Goal: Obtain resource: Download file/media

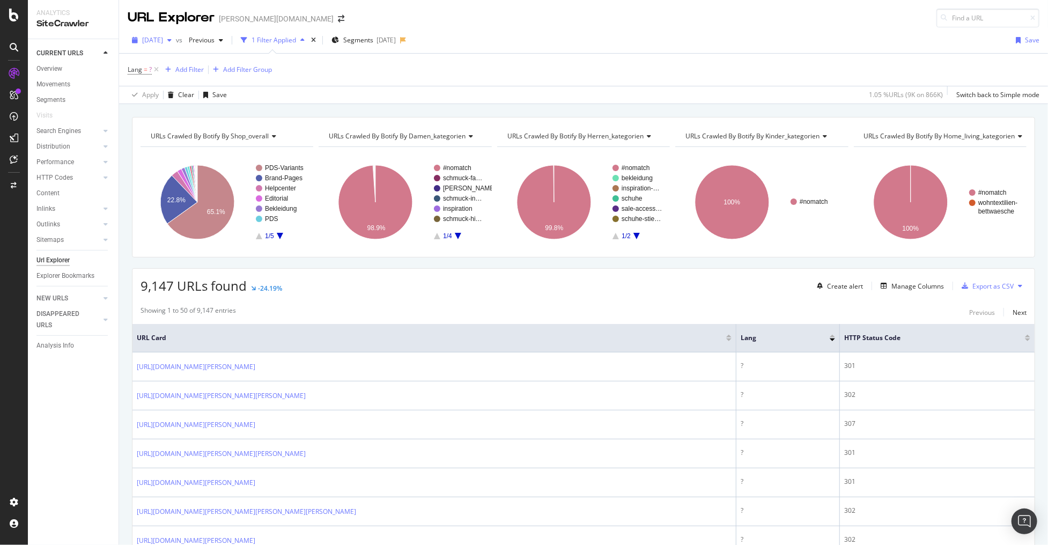
click at [161, 46] on div "[DATE]" at bounding box center [152, 40] width 48 height 16
click at [165, 80] on div "[DATE]" at bounding box center [171, 78] width 57 height 10
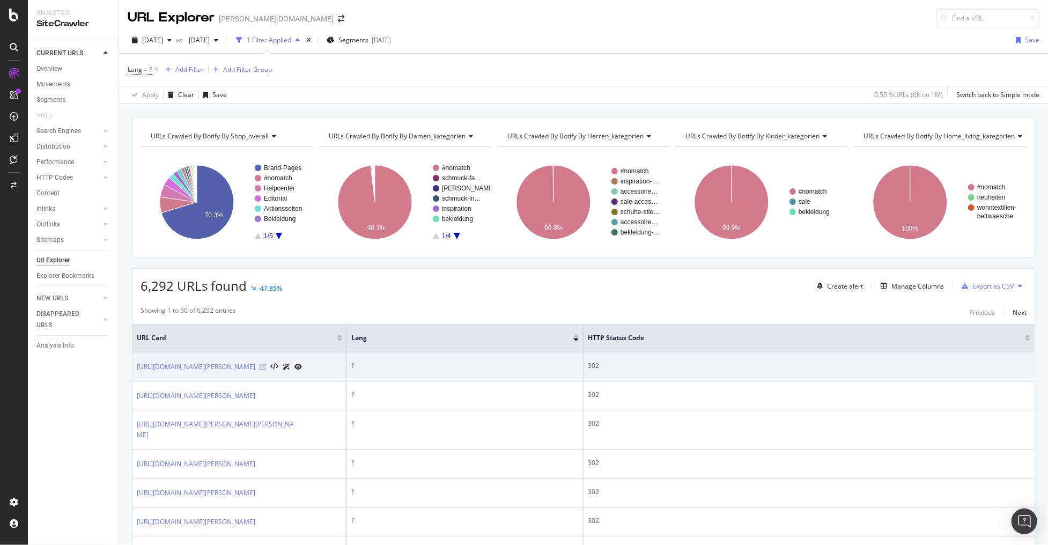
click at [266, 370] on icon at bounding box center [263, 367] width 6 height 6
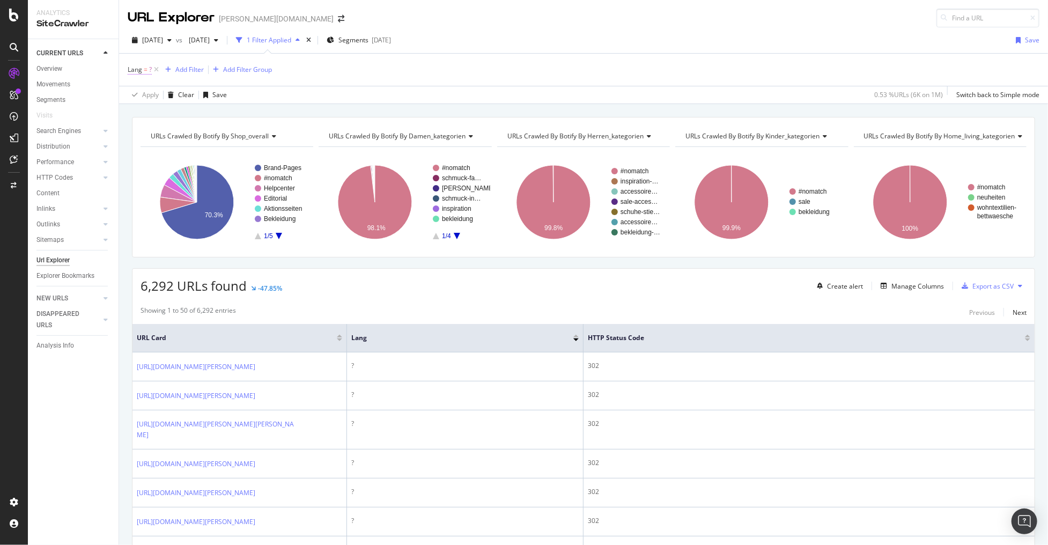
click at [135, 71] on span "Lang" at bounding box center [135, 69] width 14 height 9
click at [149, 156] on div "Cancel" at bounding box center [156, 153] width 20 height 9
click at [180, 71] on div "Add Filter" at bounding box center [189, 69] width 28 height 9
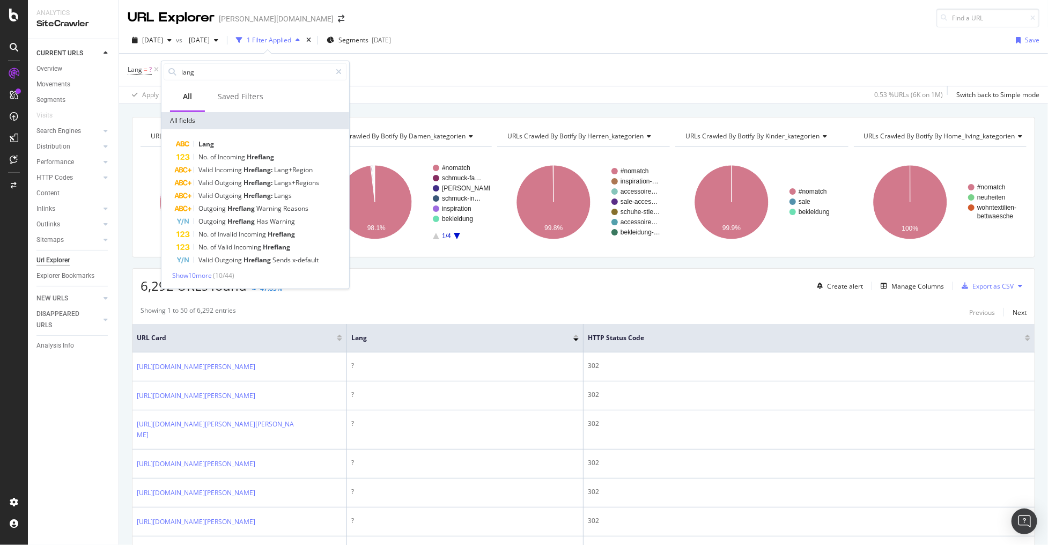
type input "lang"
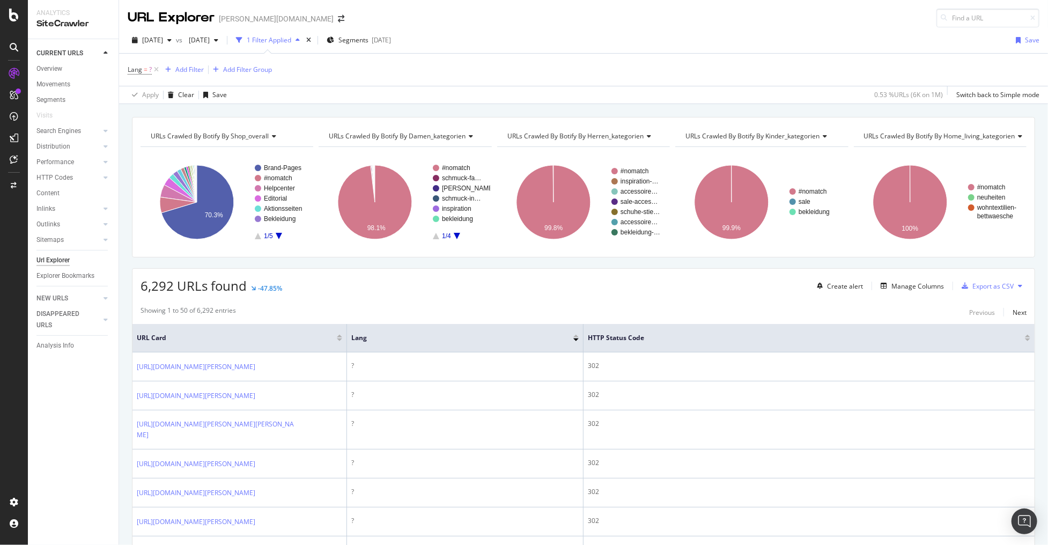
click at [91, 406] on div "CURRENT URLS Overview Movements Segments Visits Search Engines Top Charts Segme…" at bounding box center [73, 292] width 91 height 506
click at [175, 70] on div "Add Filter" at bounding box center [189, 69] width 28 height 9
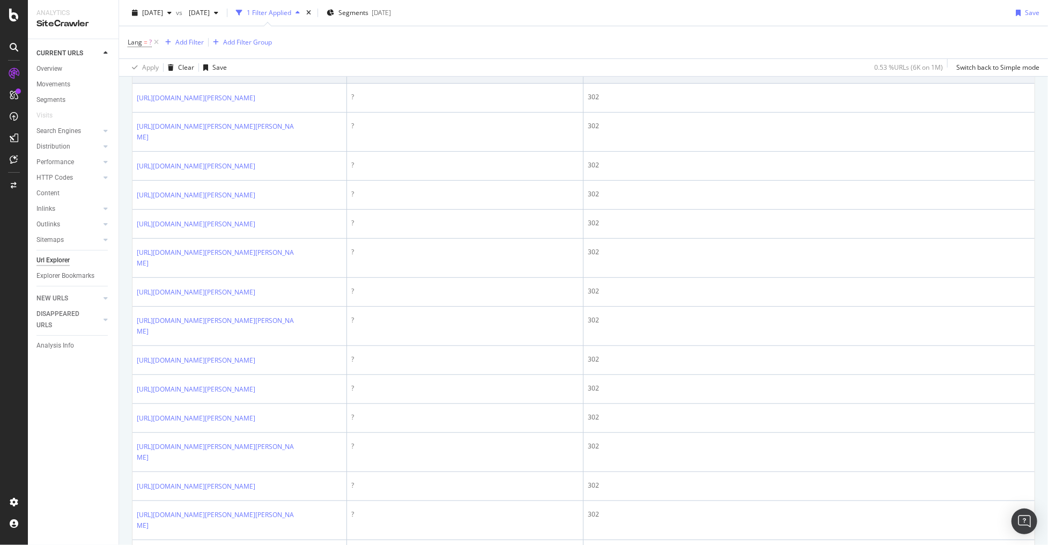
scroll to position [300, 0]
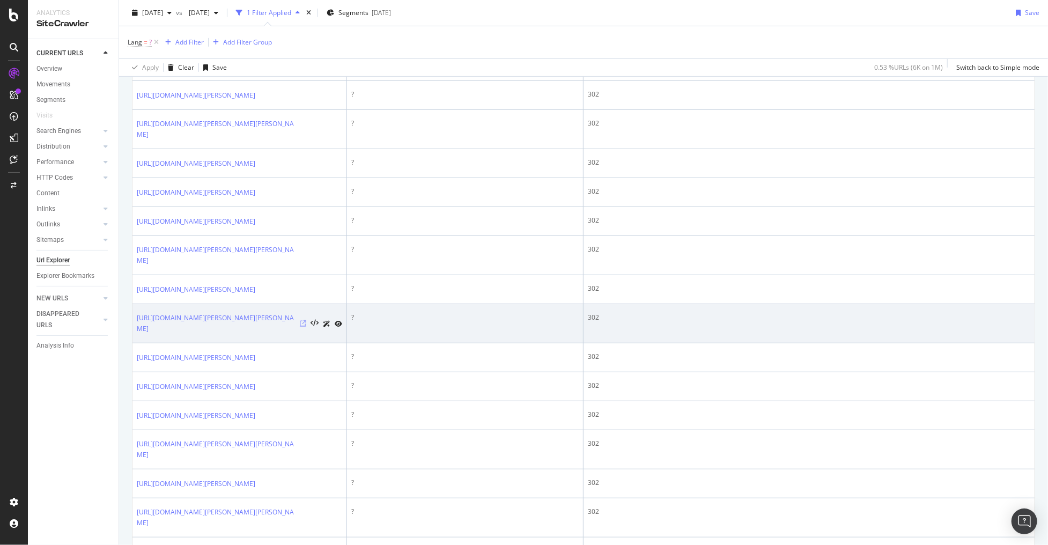
click at [300, 327] on icon at bounding box center [303, 323] width 6 height 6
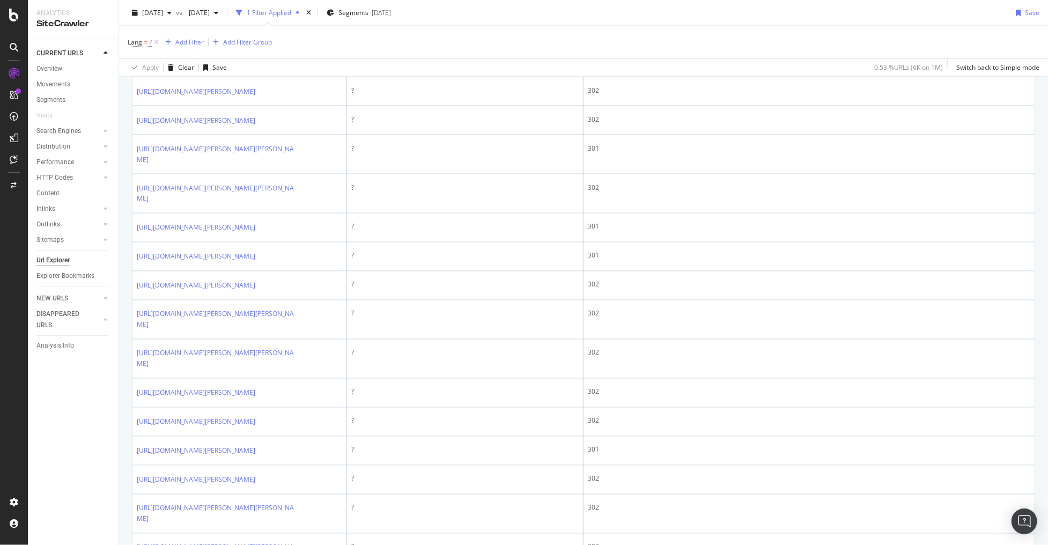
scroll to position [1330, 0]
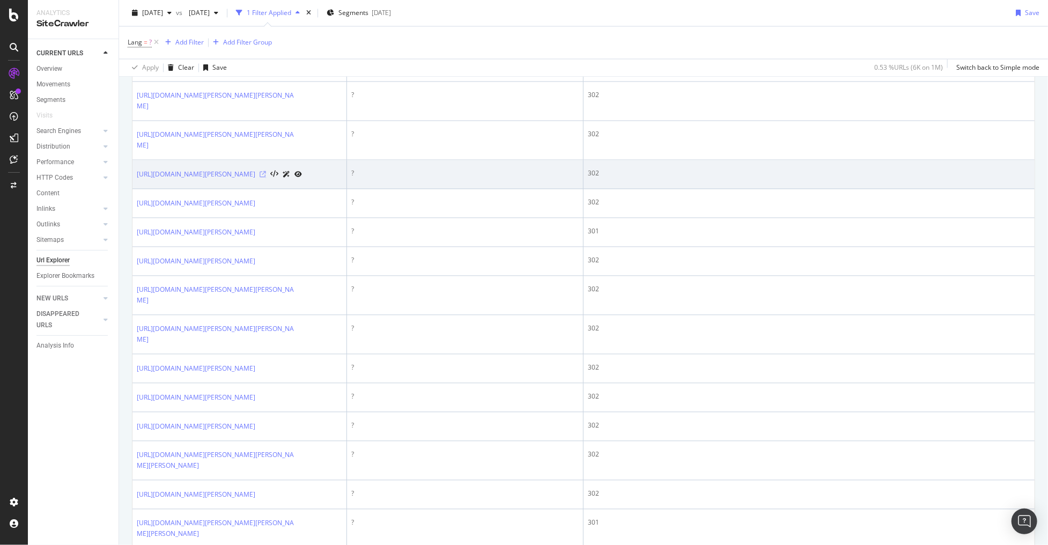
click at [266, 177] on icon at bounding box center [263, 174] width 6 height 6
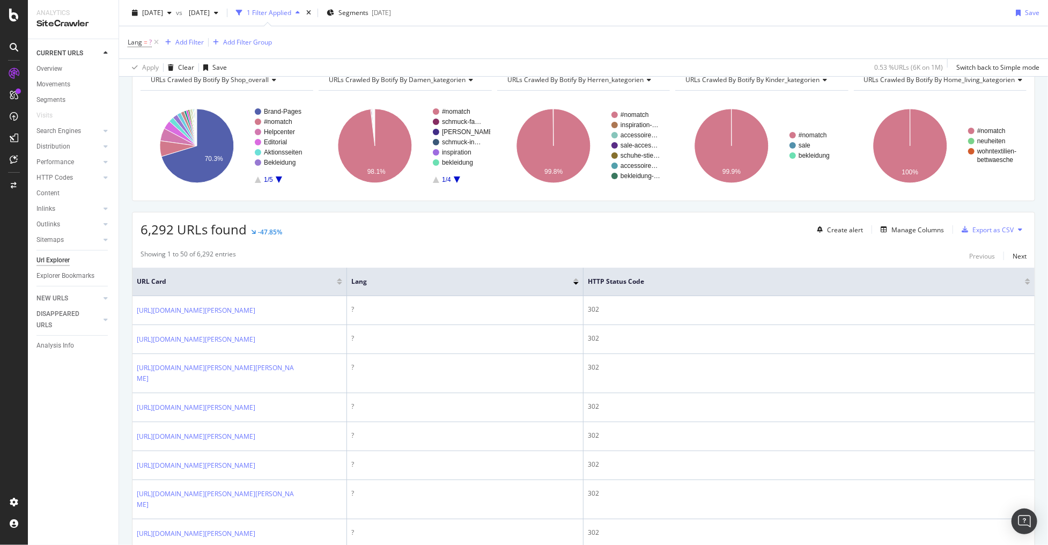
scroll to position [0, 0]
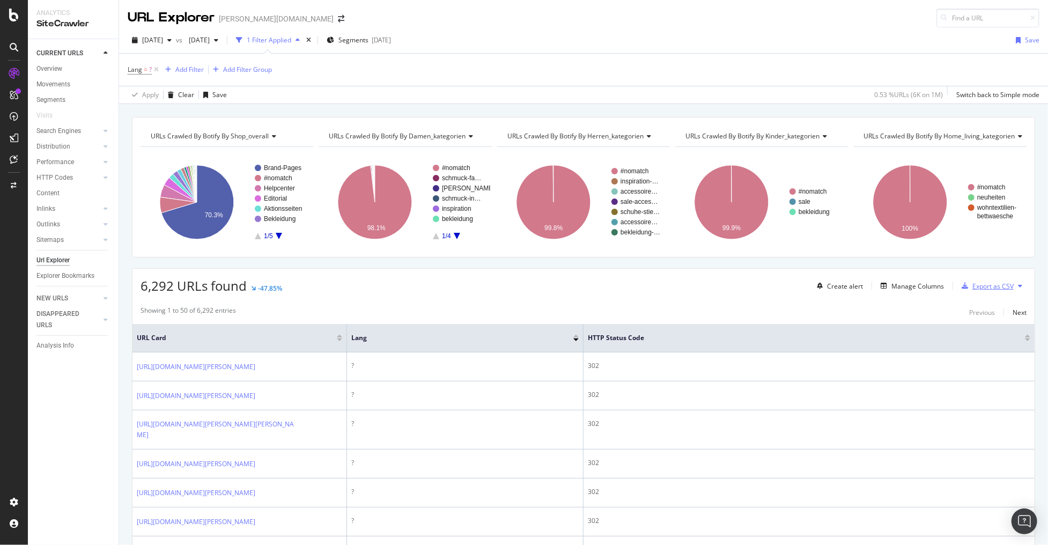
click at [979, 286] on div "Export as CSV" at bounding box center [992, 286] width 41 height 9
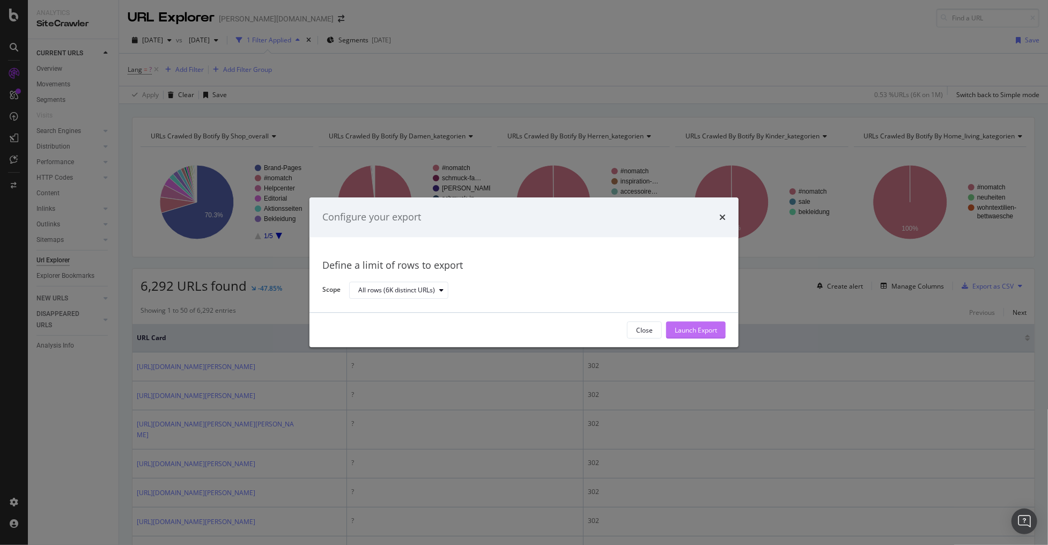
click at [696, 324] on div "Launch Export" at bounding box center [696, 330] width 42 height 16
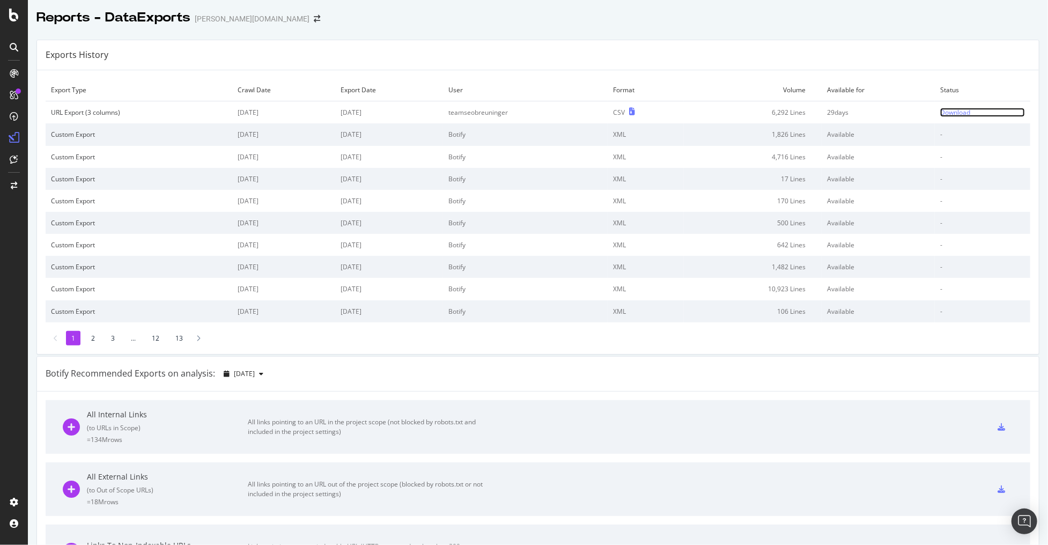
click at [946, 115] on div "Download" at bounding box center [955, 112] width 30 height 9
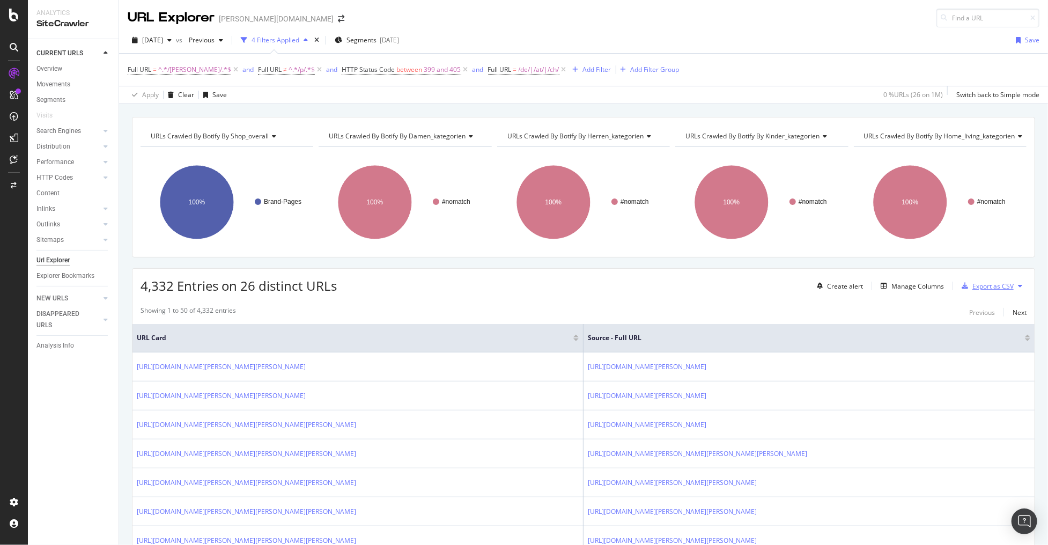
click at [974, 282] on div "Export as CSV" at bounding box center [992, 286] width 41 height 9
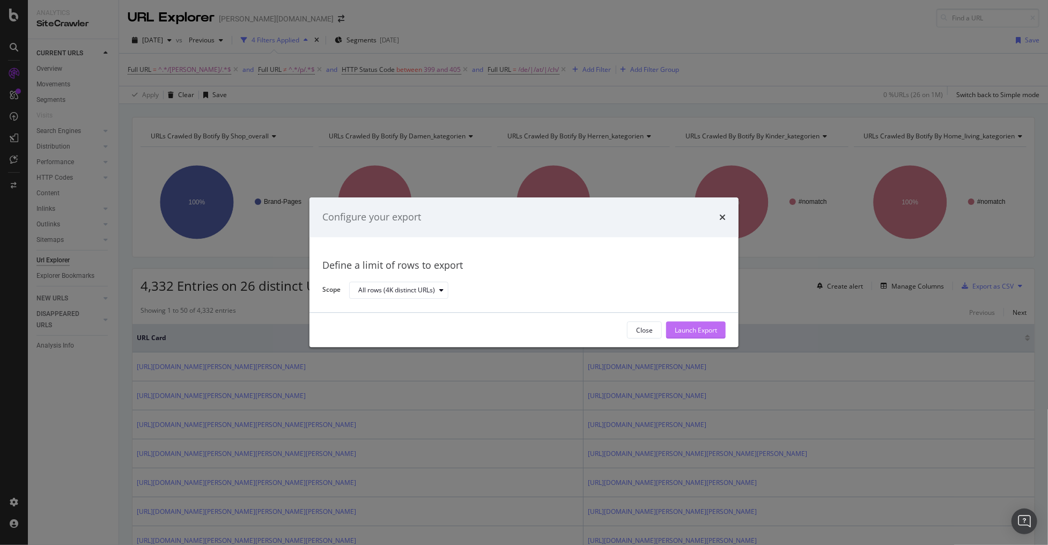
click at [679, 336] on div "Launch Export" at bounding box center [696, 330] width 42 height 16
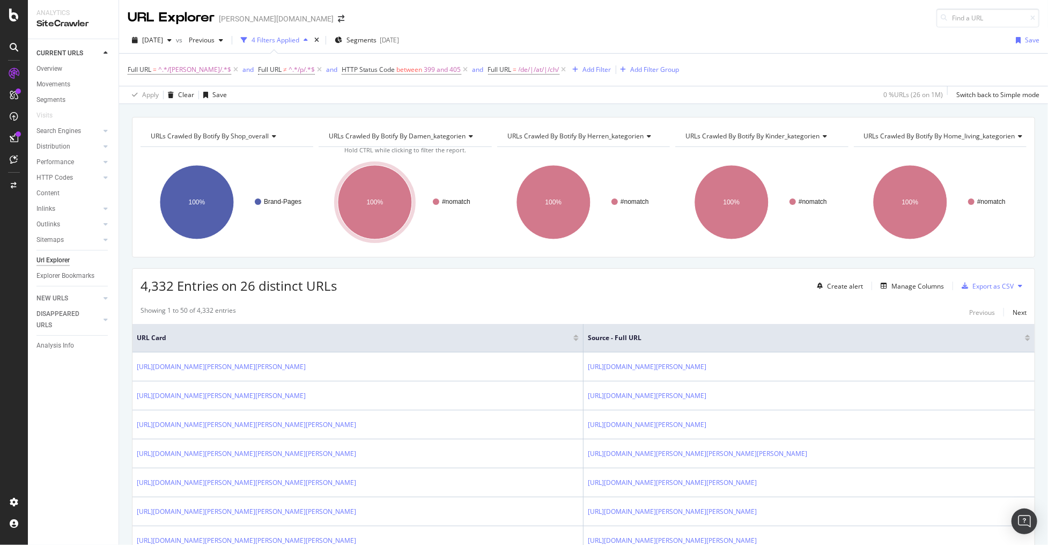
click at [630, 45] on div "2025 Sep. 1st vs Previous 4 Filters Applied Segments 2025-09-01 Save" at bounding box center [583, 42] width 929 height 21
click at [583, 69] on div "Add Filter" at bounding box center [597, 69] width 28 height 9
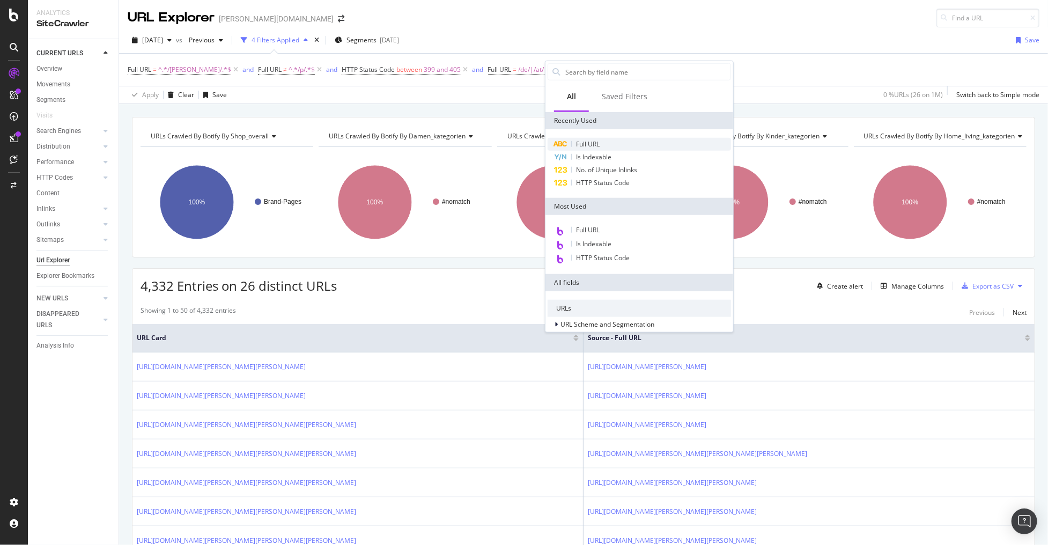
click at [586, 142] on span "Full URL" at bounding box center [588, 143] width 24 height 9
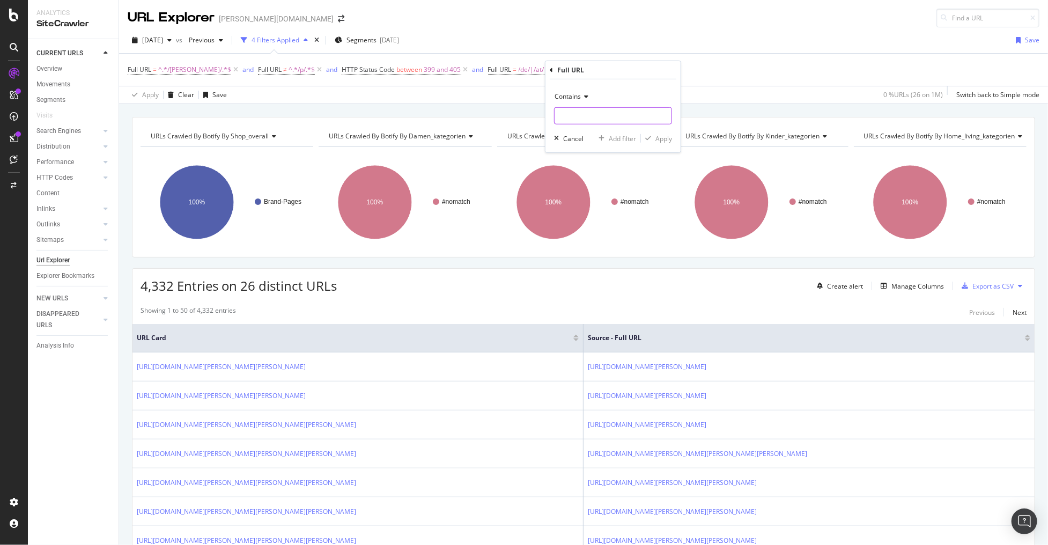
click at [582, 121] on input "text" at bounding box center [612, 115] width 117 height 17
paste input "/%20at/marken/someday/?sale=sale"
click at [565, 112] on input "/%20at/marken/someday/?sale=sale" at bounding box center [604, 115] width 101 height 17
click at [578, 115] on input "/%20at/marken/someday/?sale=sale" at bounding box center [604, 115] width 101 height 17
drag, startPoint x: 619, startPoint y: 115, endPoint x: 676, endPoint y: 122, distance: 57.3
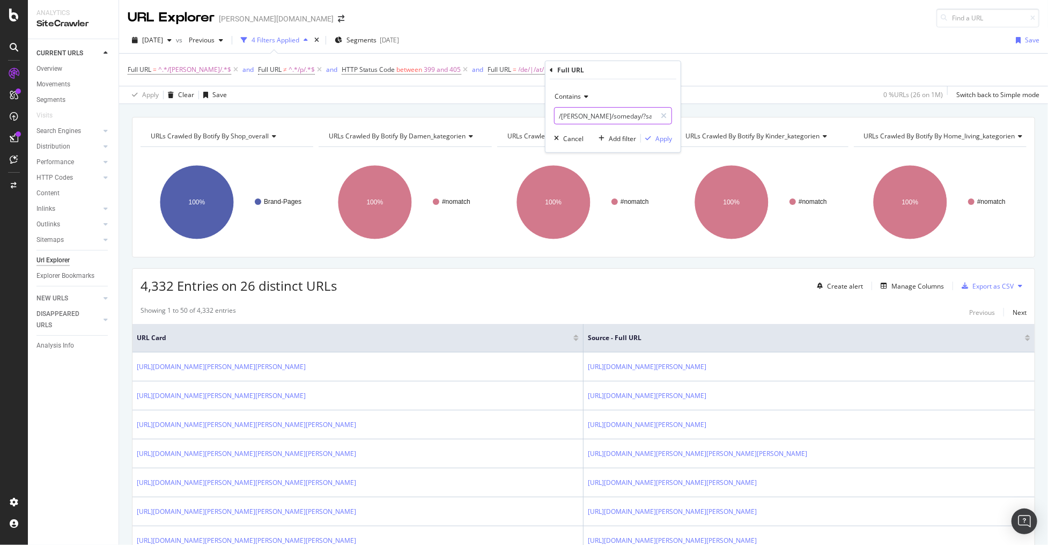
click at [676, 122] on div "Contains /marken/someday/?sale=sale Cancel Add filter Apply" at bounding box center [612, 115] width 135 height 73
type input "/marken/someday/"
click at [664, 136] on div "Apply" at bounding box center [663, 138] width 17 height 9
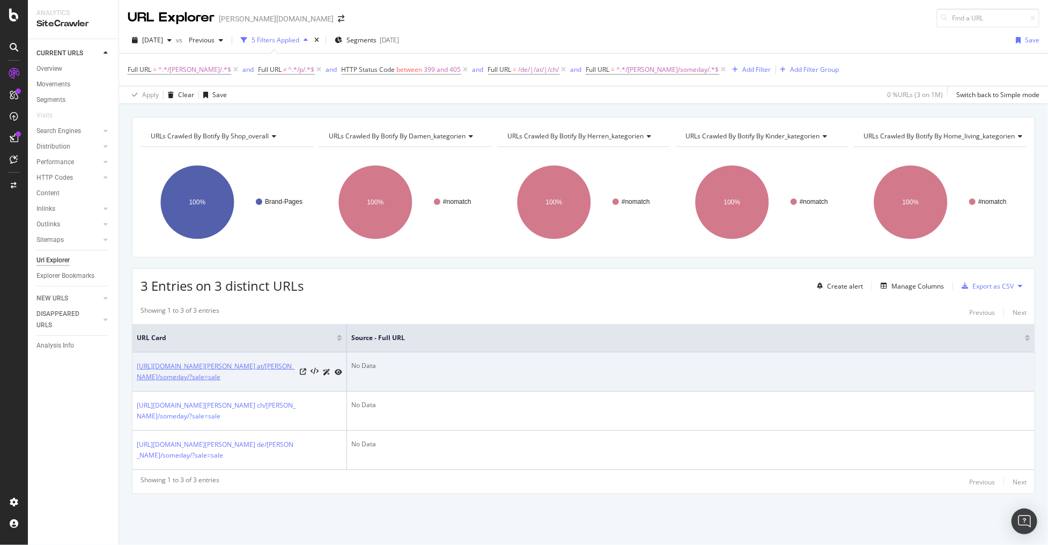
click at [157, 364] on link "[URL][DOMAIN_NAME][PERSON_NAME] at/[PERSON_NAME]/someday/?sale=sale" at bounding box center [216, 371] width 159 height 21
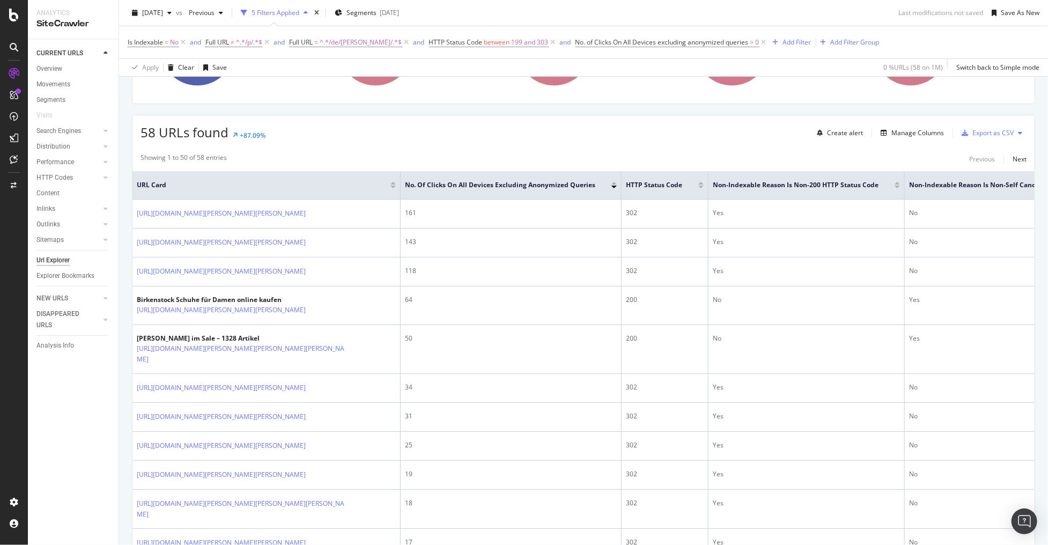
scroll to position [214, 0]
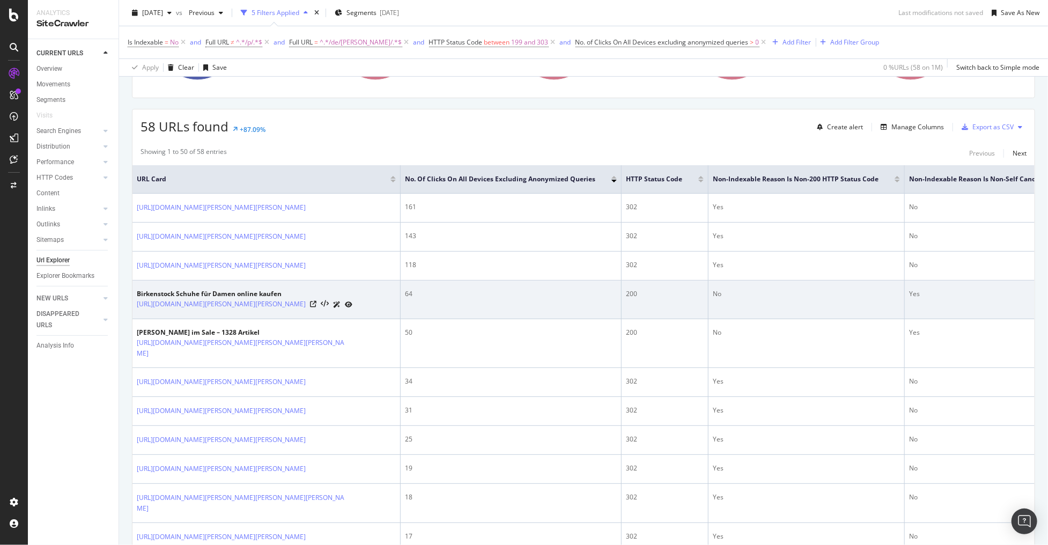
click at [327, 303] on div "https://www.breuninger.com/de/marken/birkenstock/+damen/" at bounding box center [245, 304] width 216 height 11
click at [316, 302] on icon at bounding box center [313, 304] width 6 height 6
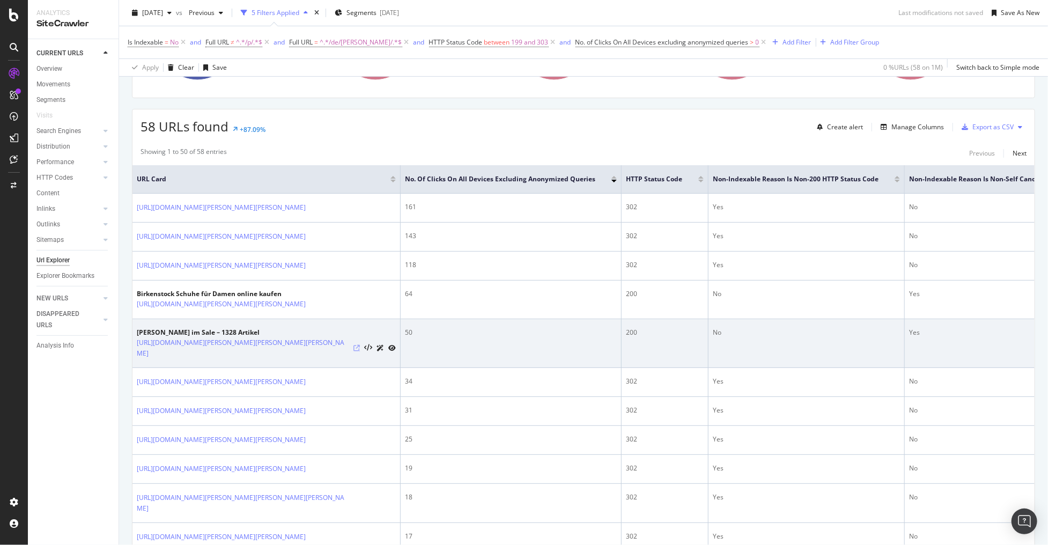
click at [353, 345] on icon at bounding box center [356, 348] width 6 height 6
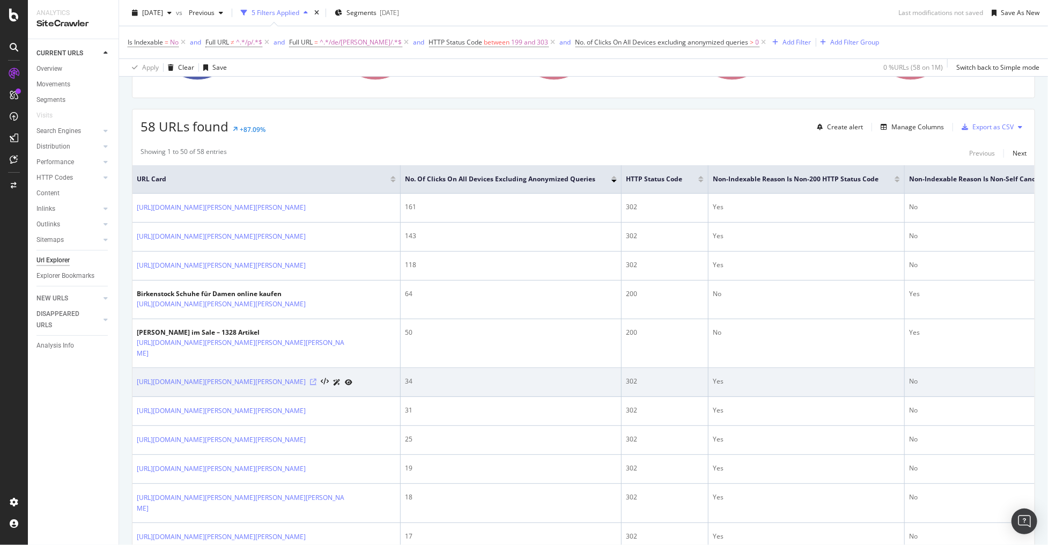
click at [316, 379] on icon at bounding box center [313, 382] width 6 height 6
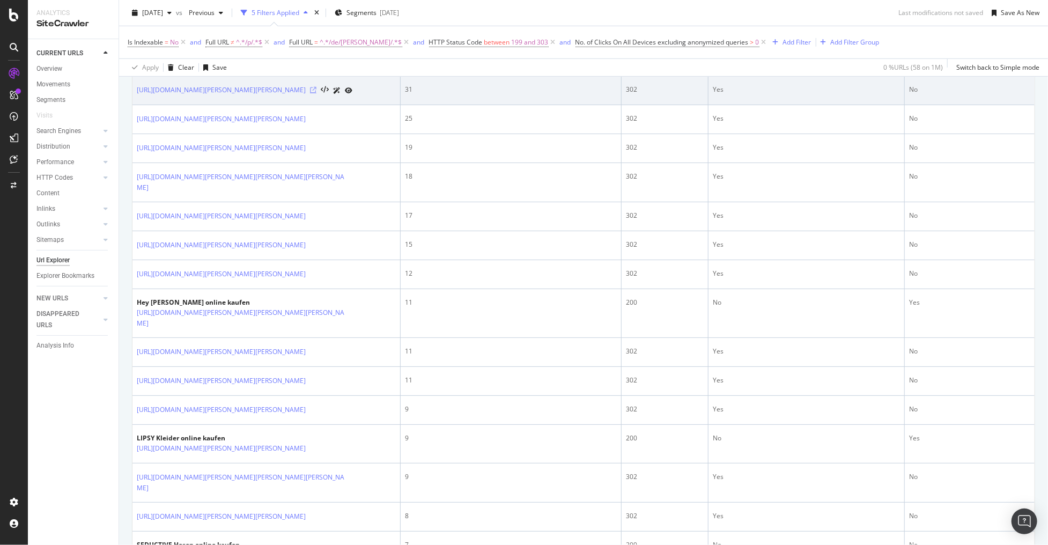
scroll to position [601, 0]
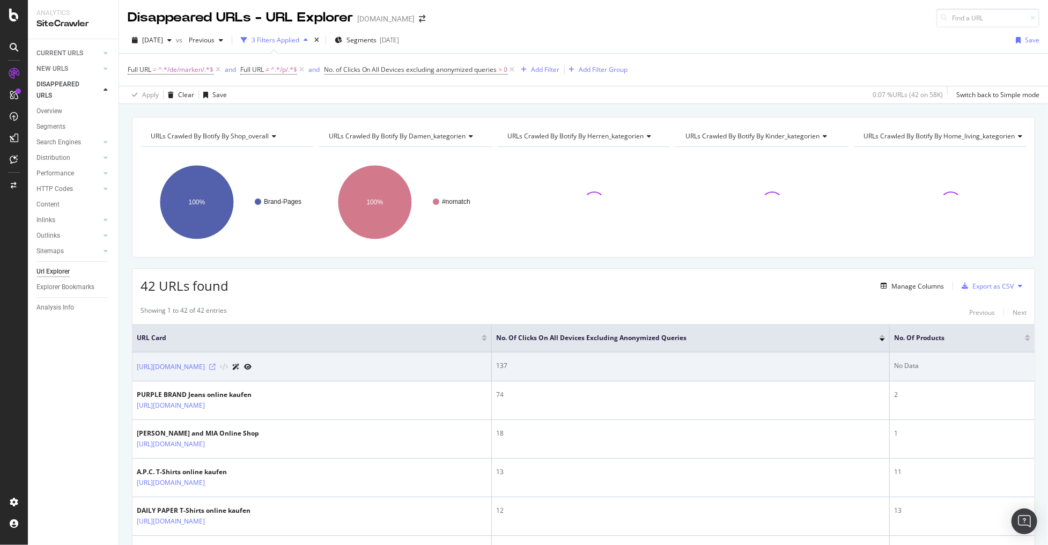
click at [216, 364] on icon at bounding box center [212, 367] width 6 height 6
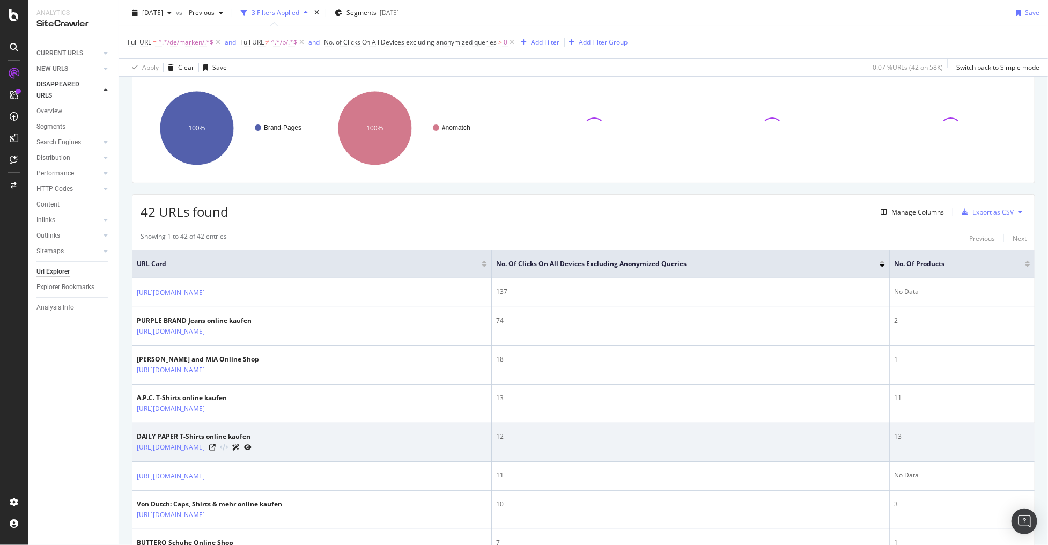
scroll to position [86, 0]
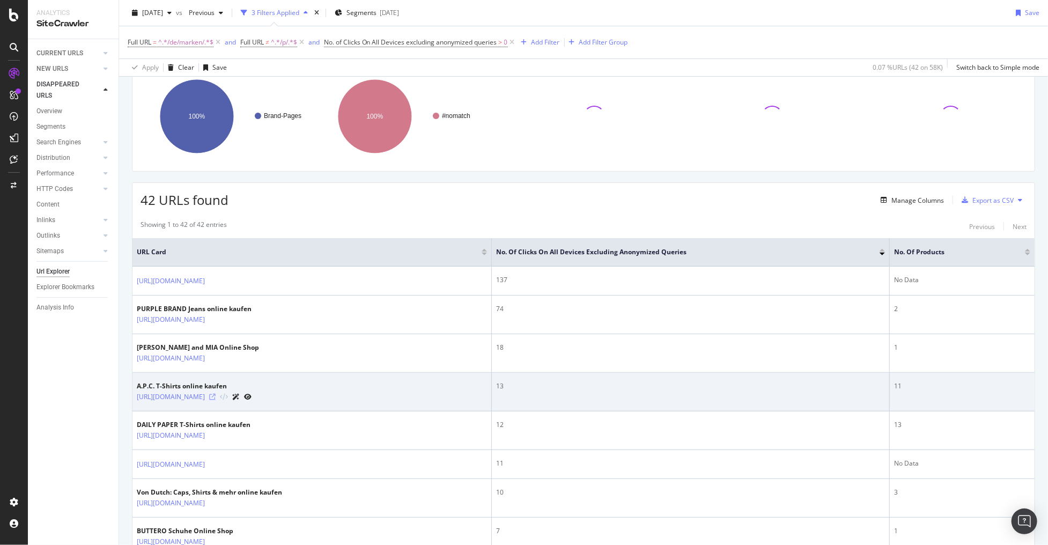
click at [216, 397] on icon at bounding box center [212, 397] width 6 height 6
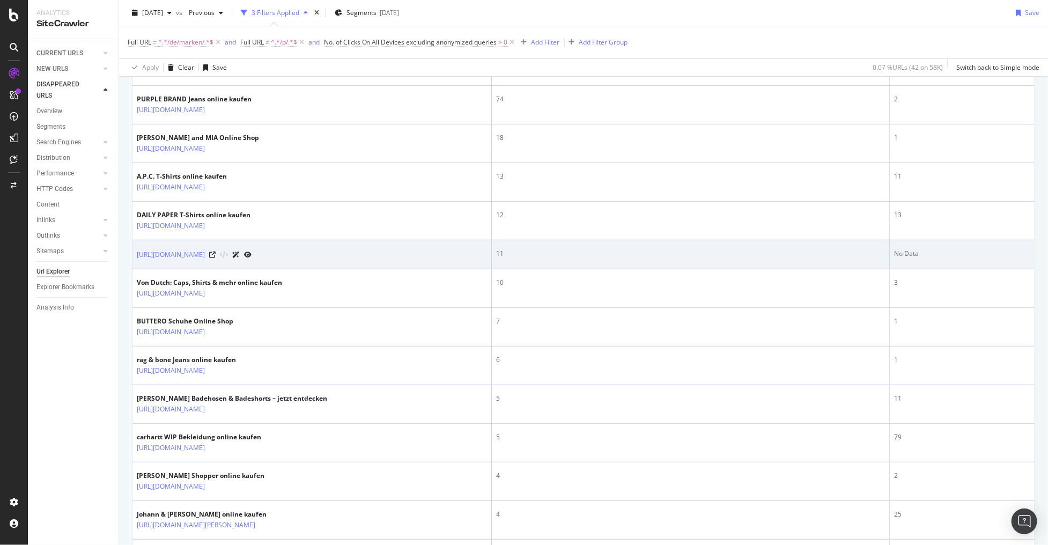
scroll to position [300, 0]
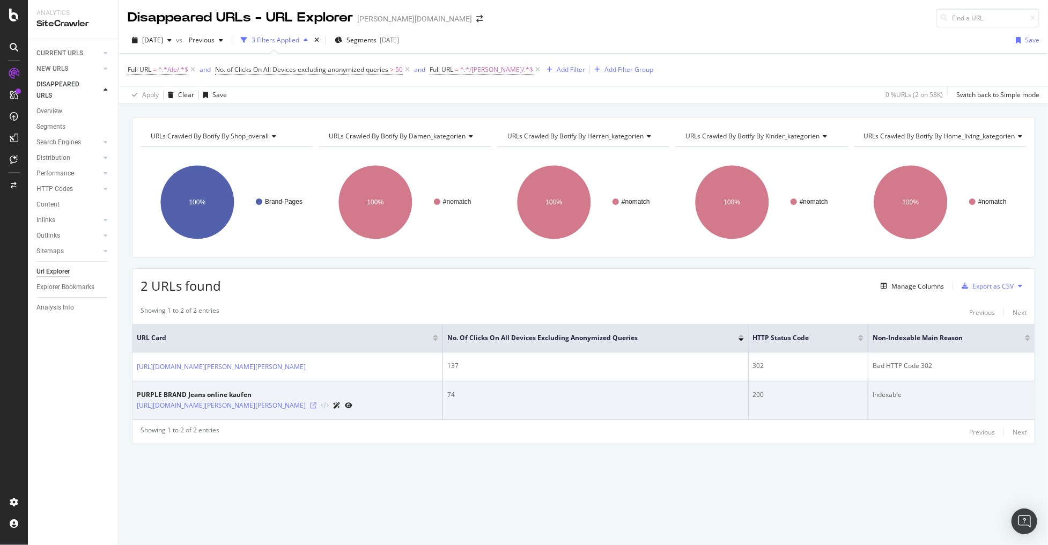
click at [316, 404] on icon at bounding box center [313, 405] width 6 height 6
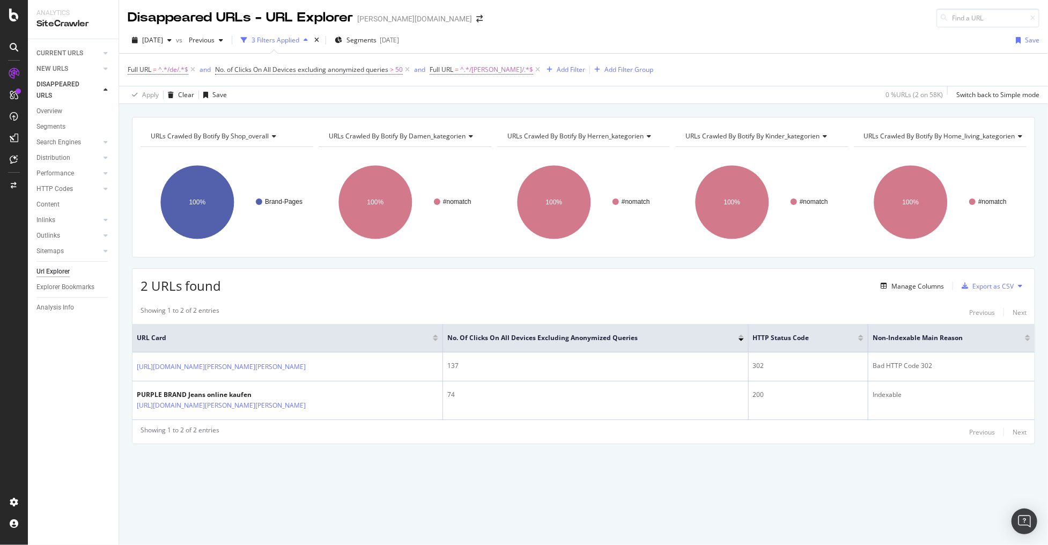
click at [537, 450] on div "URLs Crawled By Botify By shop_overall Chart (by Value) Table Expand Export as …" at bounding box center [583, 299] width 929 height 365
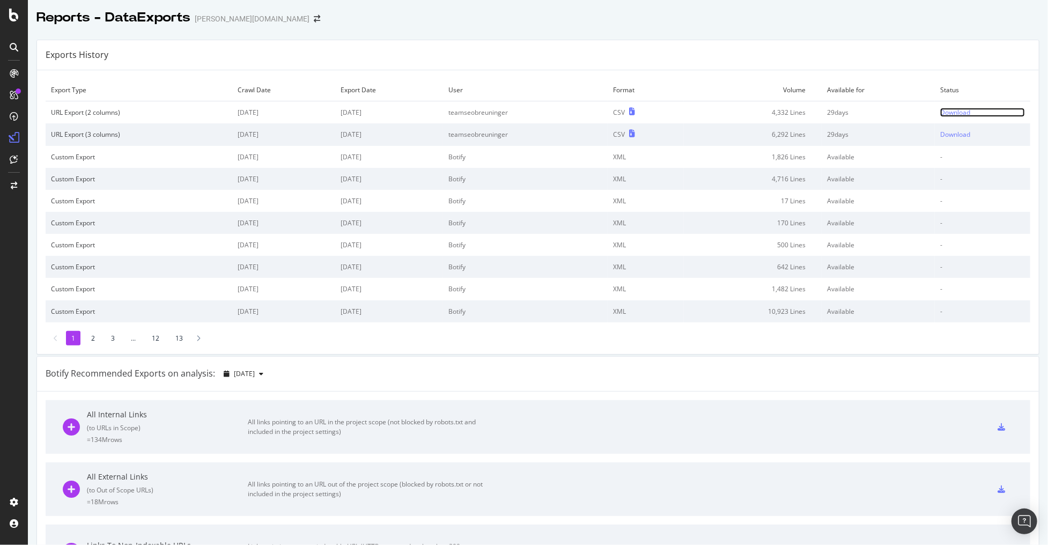
click at [941, 113] on div "Download" at bounding box center [955, 112] width 30 height 9
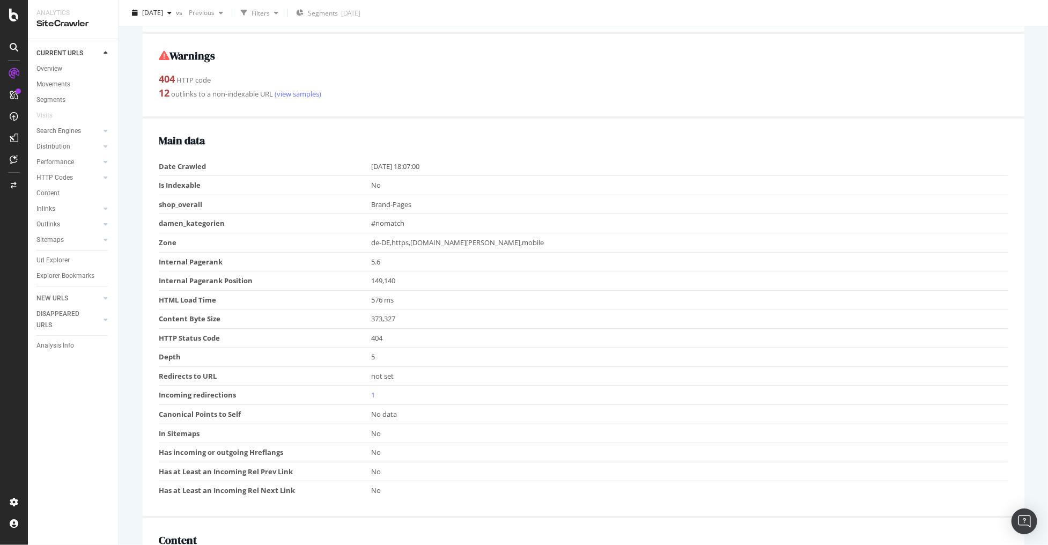
scroll to position [129, 0]
